Goal: Transaction & Acquisition: Purchase product/service

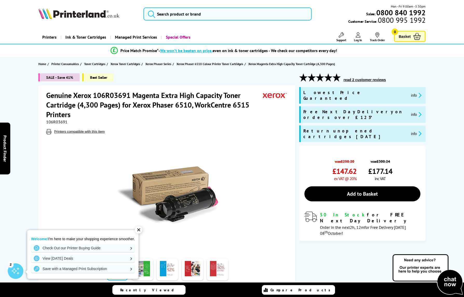
click at [122, 96] on h1 "Genuine Xerox 106R03691 Magenta Extra High Capacity Toner Cartridge (4,300 Page…" at bounding box center [154, 105] width 217 height 29
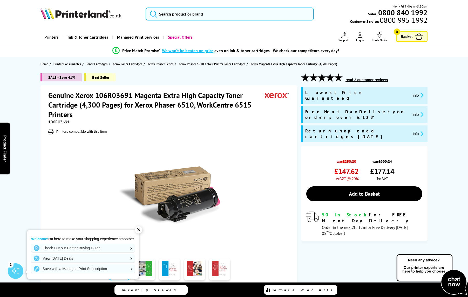
click at [0, 0] on div "Great service. Unbeatable prices. We've got you covered." at bounding box center [0, 0] width 0 height 0
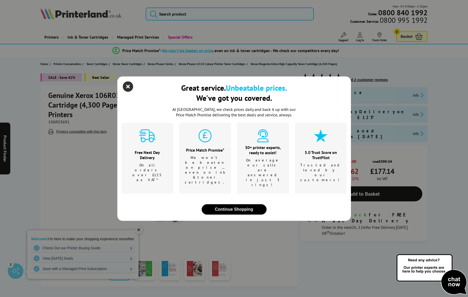
click at [131, 92] on icon "close modal" at bounding box center [128, 86] width 10 height 10
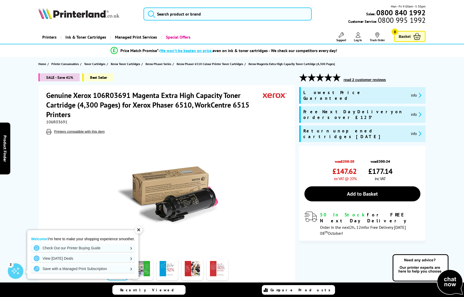
click at [114, 95] on h1 "Genuine Xerox 106R03691 Magenta Extra High Capacity Toner Cartridge (4,300 Page…" at bounding box center [154, 105] width 217 height 29
copy h1 "106R03691"
click at [186, 12] on input "search" at bounding box center [227, 14] width 168 height 13
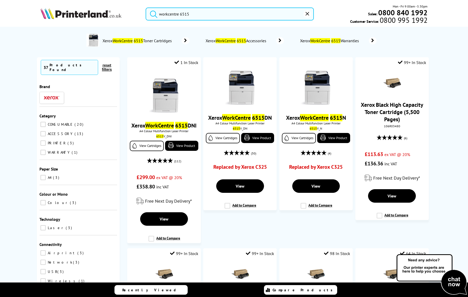
type input "workcentre 6515"
click at [146, 8] on button "submit" at bounding box center [152, 13] width 13 height 11
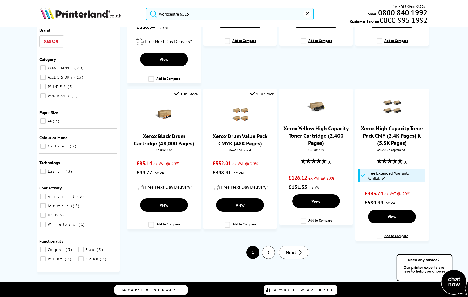
scroll to position [705, 0]
click at [290, 251] on span "Next" at bounding box center [290, 252] width 11 height 7
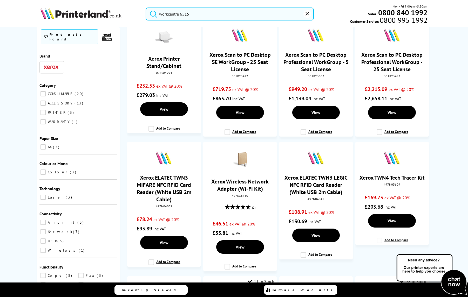
scroll to position [154, 0]
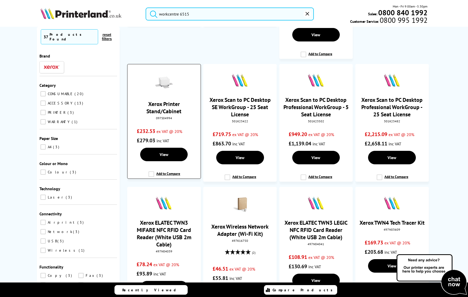
click at [167, 88] on img at bounding box center [164, 82] width 18 height 18
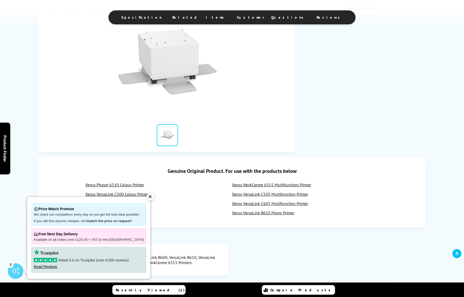
scroll to position [112, 0]
click at [168, 92] on img at bounding box center [168, 62] width 102 height 102
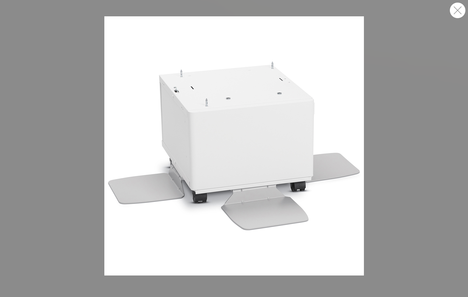
click at [462, 12] on button "button" at bounding box center [458, 11] width 16 height 16
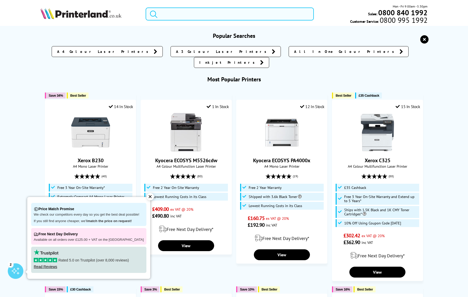
click at [206, 16] on input "search" at bounding box center [230, 14] width 168 height 13
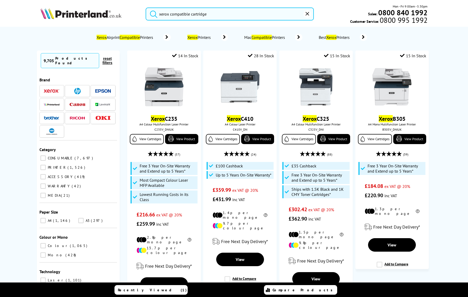
click at [146, 8] on button "submit" at bounding box center [152, 13] width 13 height 11
drag, startPoint x: 260, startPoint y: 14, endPoint x: 113, endPoint y: 4, distance: 147.8
click at [146, 8] on input "xerox compatible cartridge" at bounding box center [230, 14] width 168 height 13
paste input "106R03691"
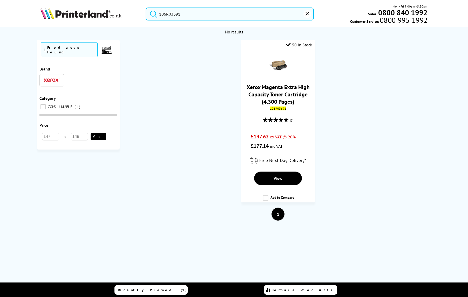
type input "106R03691"
click at [146, 8] on button "submit" at bounding box center [152, 13] width 13 height 11
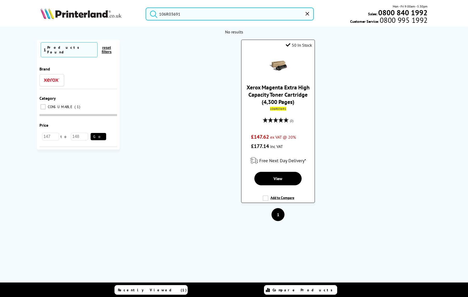
click at [283, 67] on img at bounding box center [278, 66] width 18 height 18
